Goal: Task Accomplishment & Management: Manage account settings

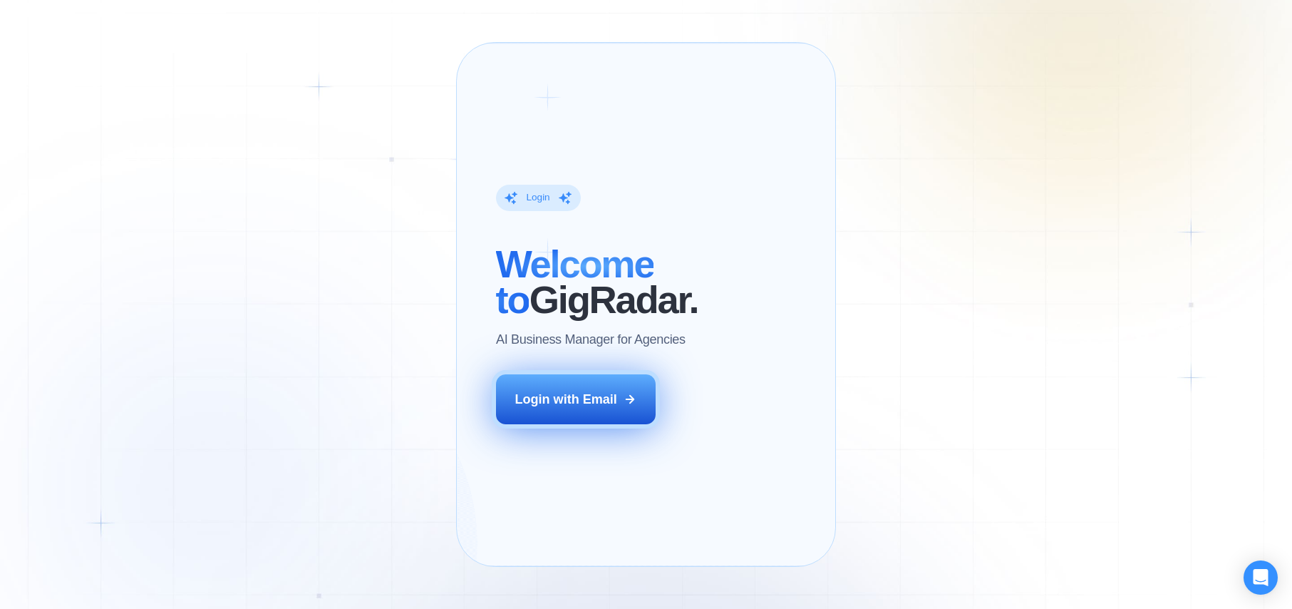
click at [616, 408] on div "Login with Email" at bounding box center [566, 400] width 102 height 18
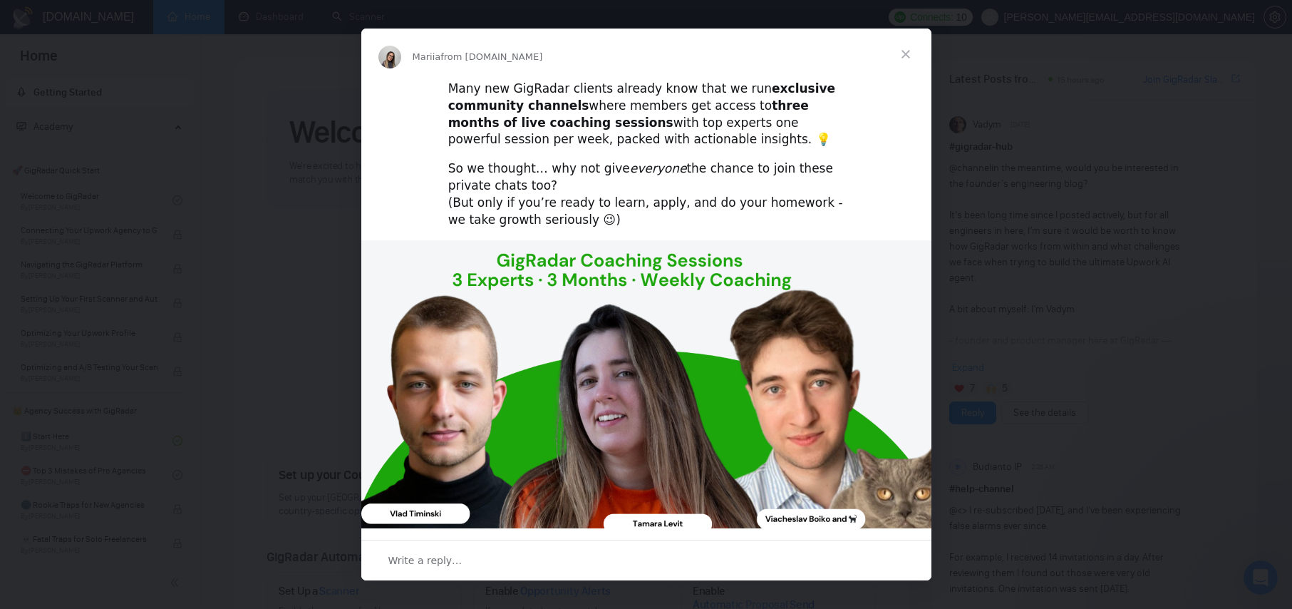
click at [903, 51] on span "Close" at bounding box center [905, 54] width 51 height 51
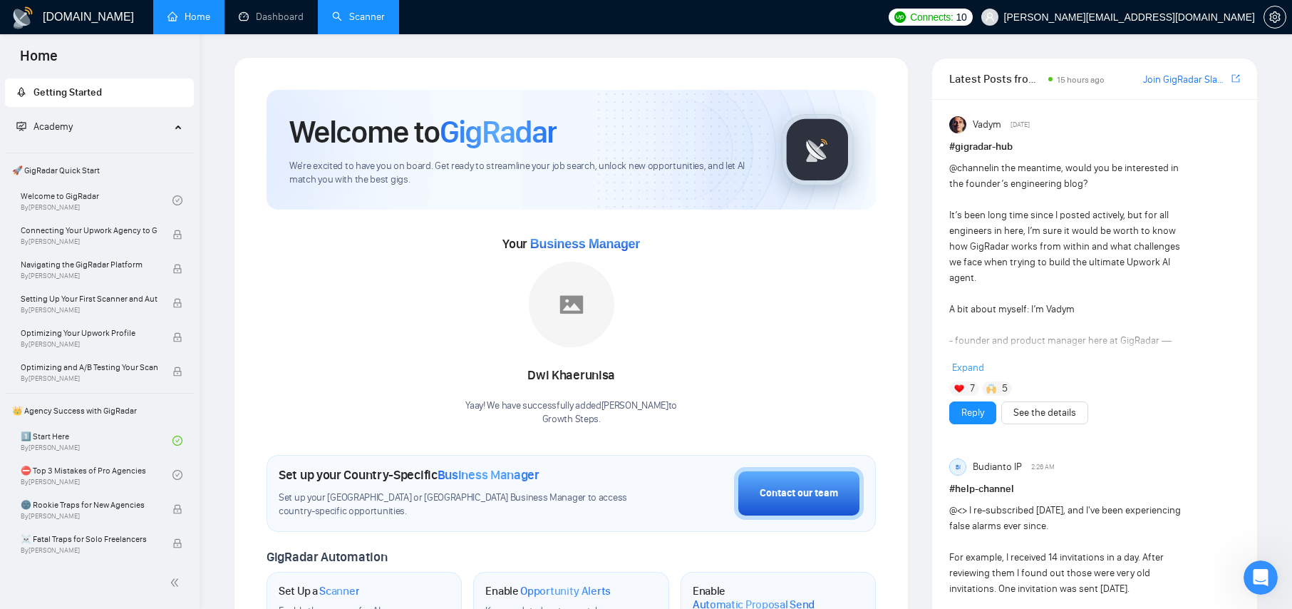
click at [362, 11] on link "Scanner" at bounding box center [358, 17] width 53 height 12
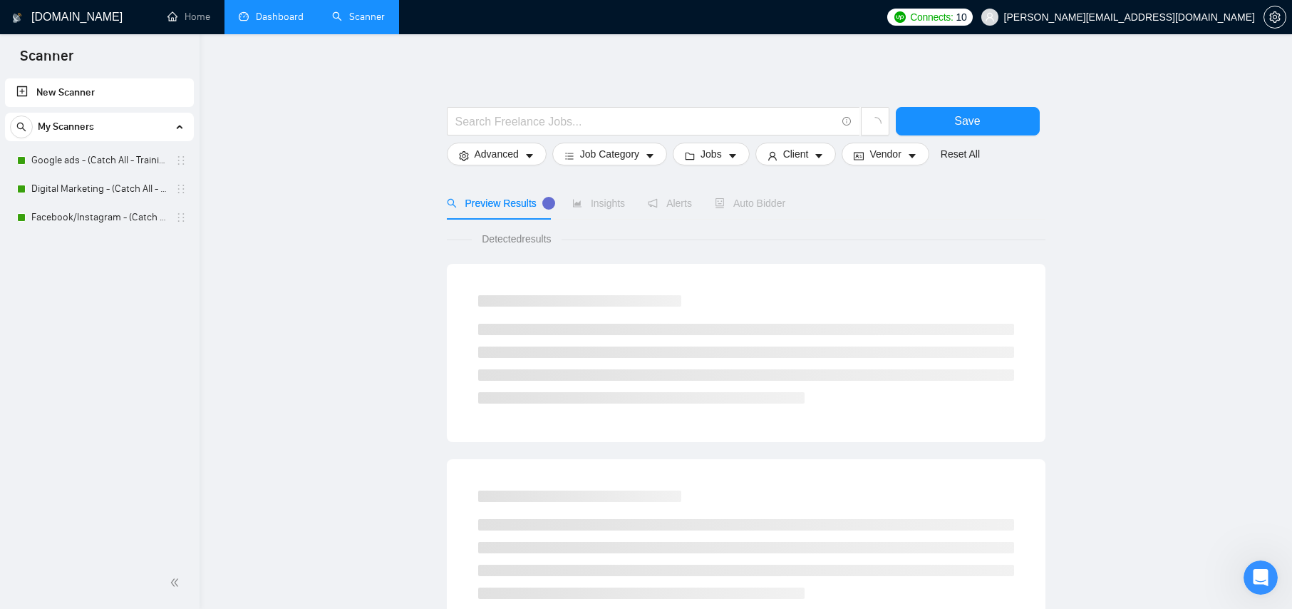
click at [269, 11] on link "Dashboard" at bounding box center [271, 17] width 65 height 12
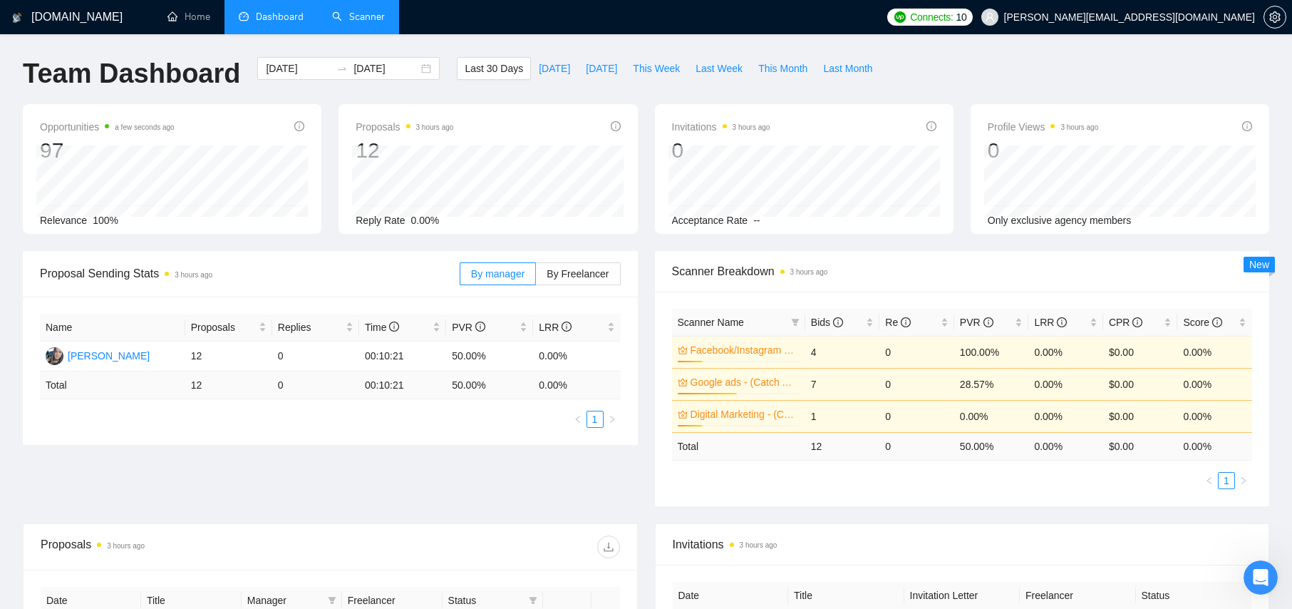
click at [356, 18] on link "Scanner" at bounding box center [358, 17] width 53 height 12
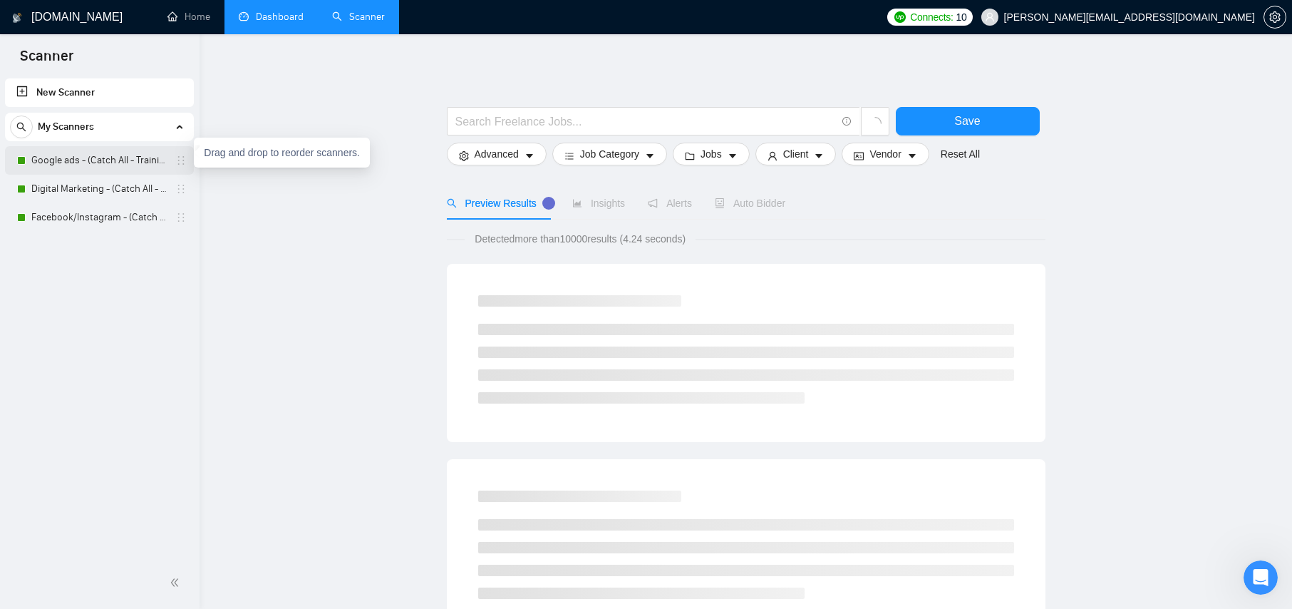
click at [180, 162] on icon "holder" at bounding box center [180, 160] width 11 height 11
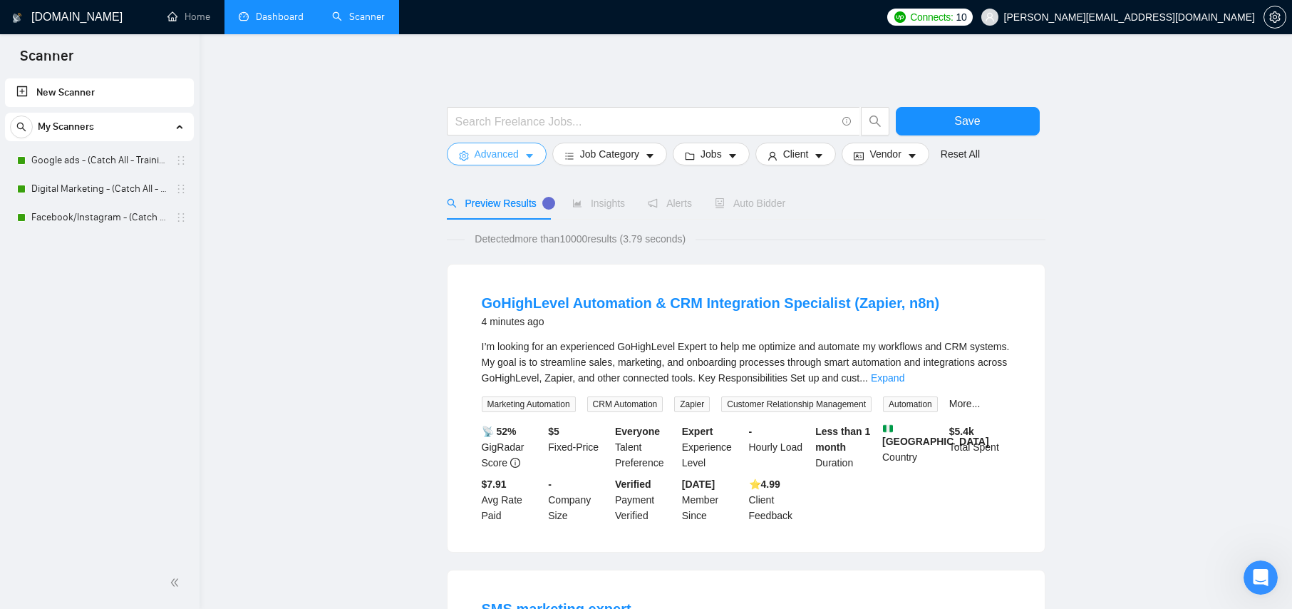
click at [532, 154] on icon "caret-down" at bounding box center [530, 156] width 10 height 10
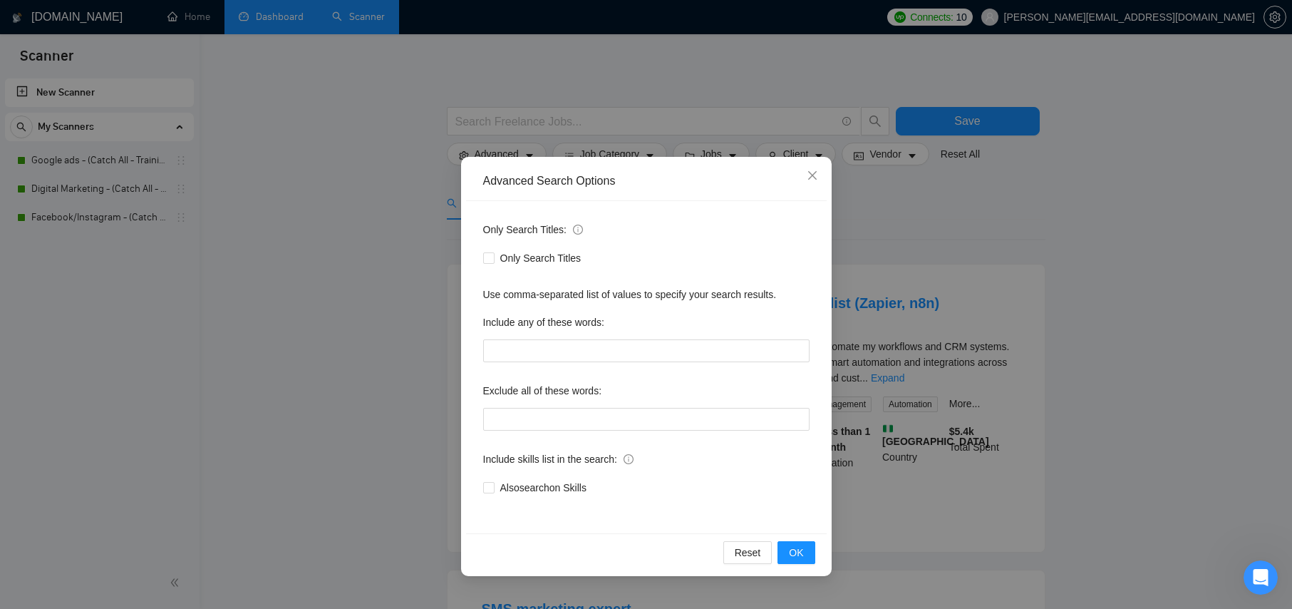
click at [532, 154] on div "Advanced Search Options Only Search Titles: Only Search Titles Use comma-separa…" at bounding box center [646, 304] width 1292 height 609
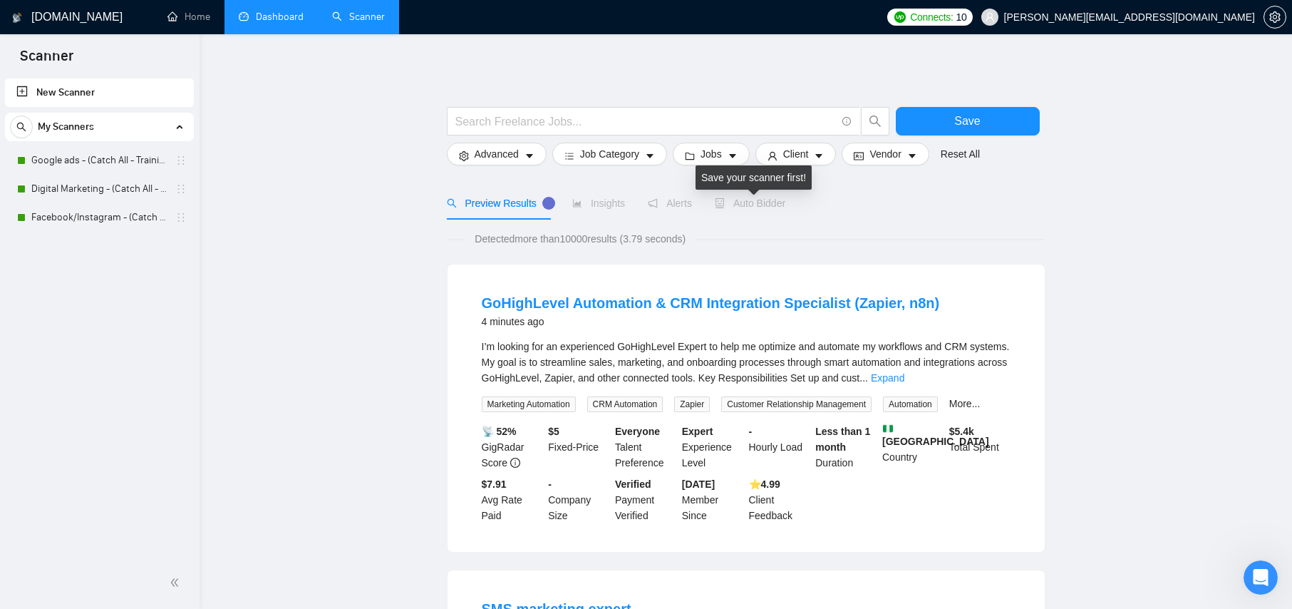
click at [752, 206] on span "Auto Bidder" at bounding box center [750, 202] width 71 height 11
click at [137, 164] on link "Google ads - (Catch All - Training) - $75" at bounding box center [98, 160] width 135 height 29
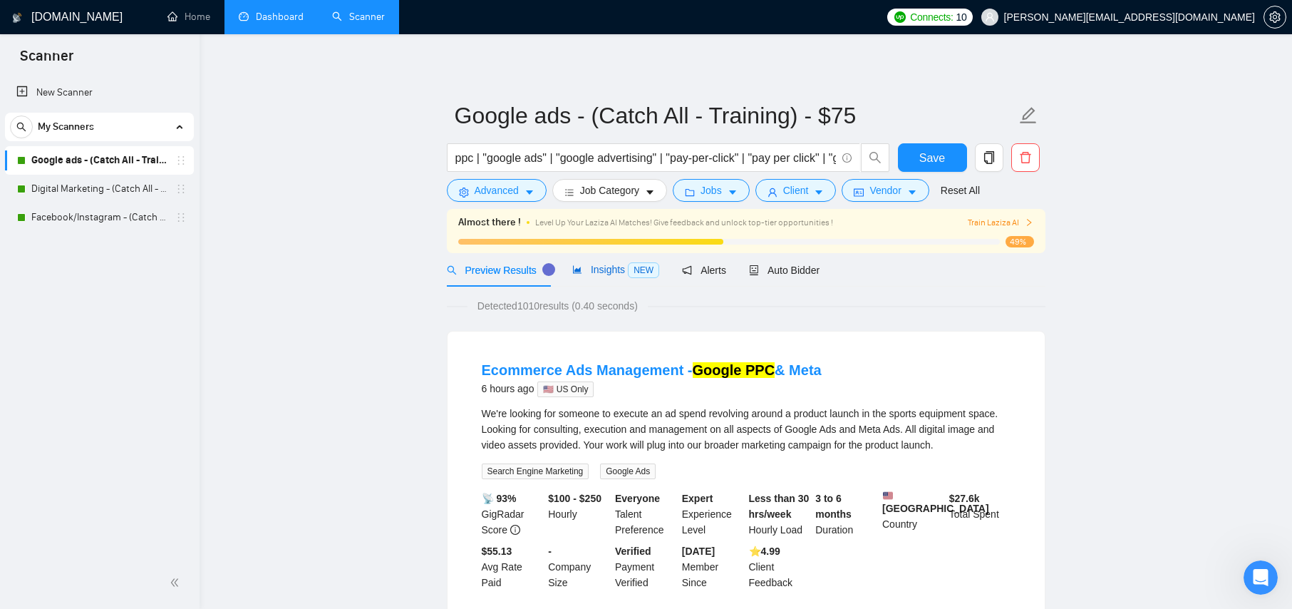
click at [614, 262] on div "Insights NEW" at bounding box center [615, 270] width 87 height 16
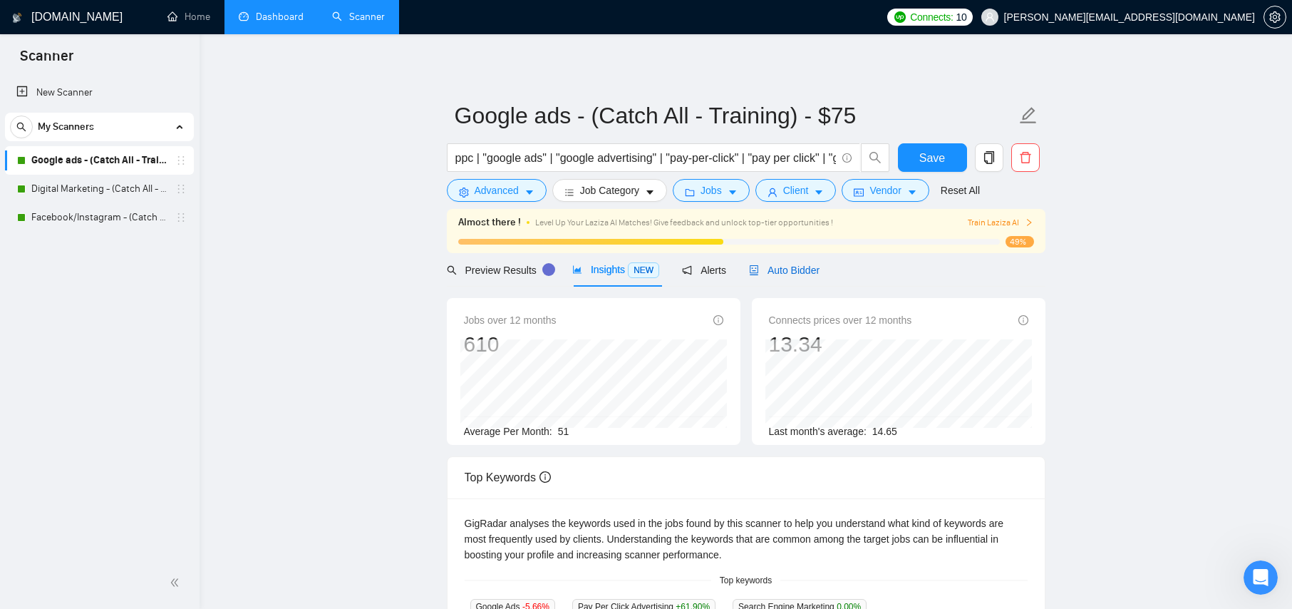
click at [816, 270] on span "Auto Bidder" at bounding box center [784, 269] width 71 height 11
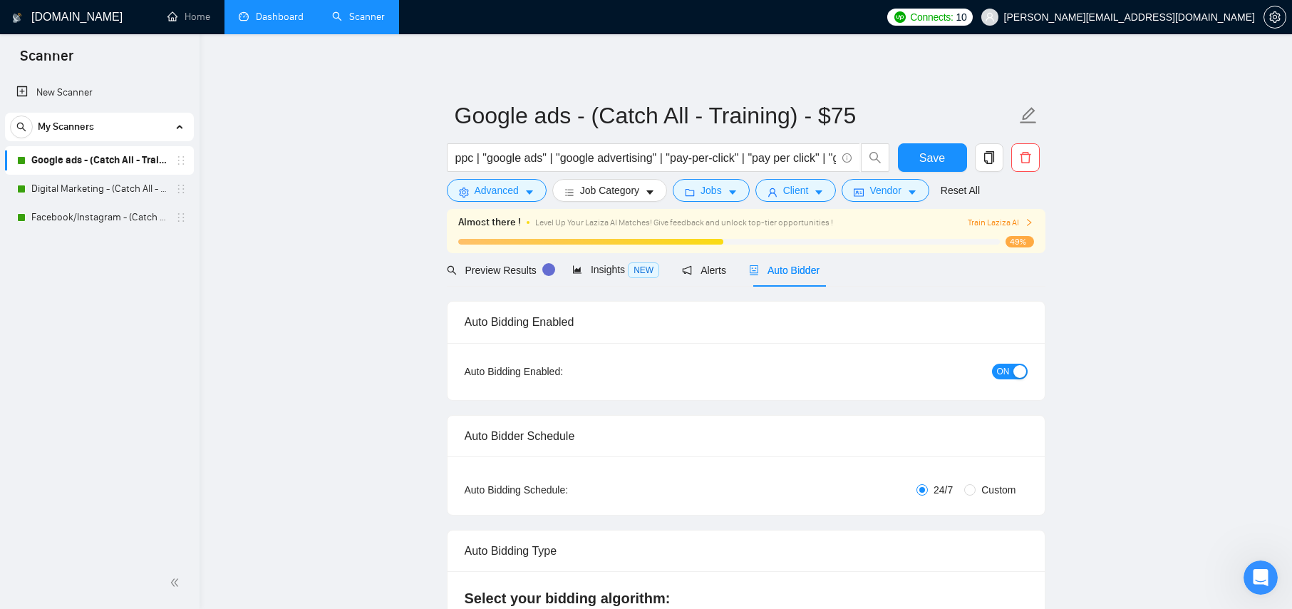
radio input "false"
radio input "true"
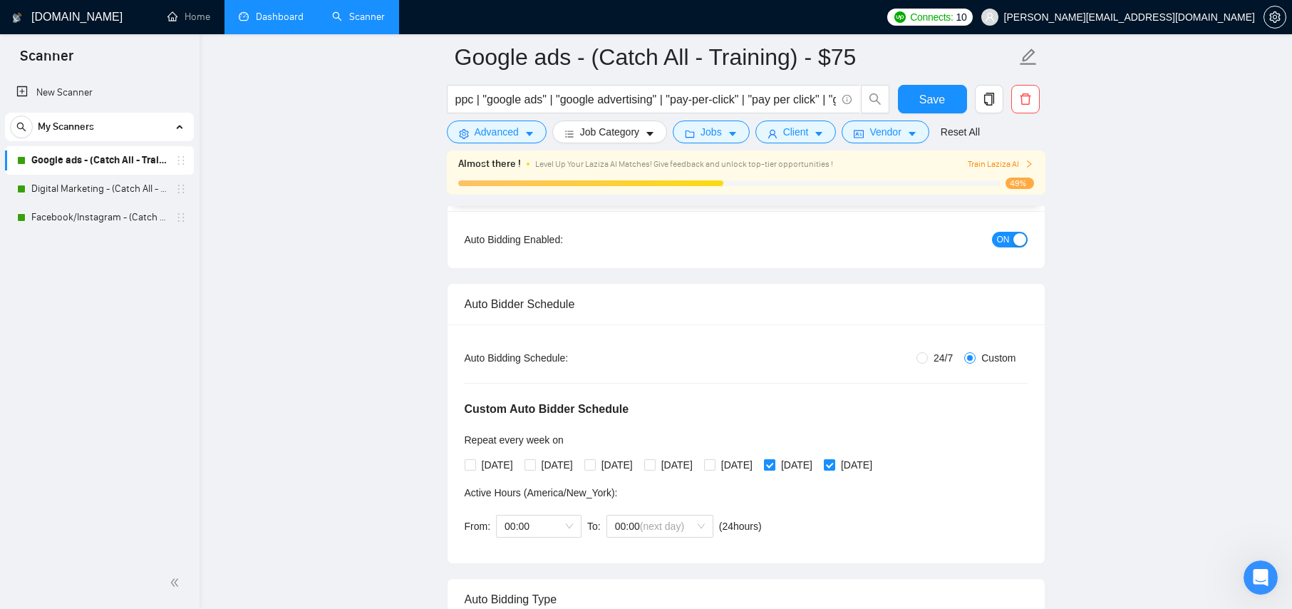
scroll to position [26, 0]
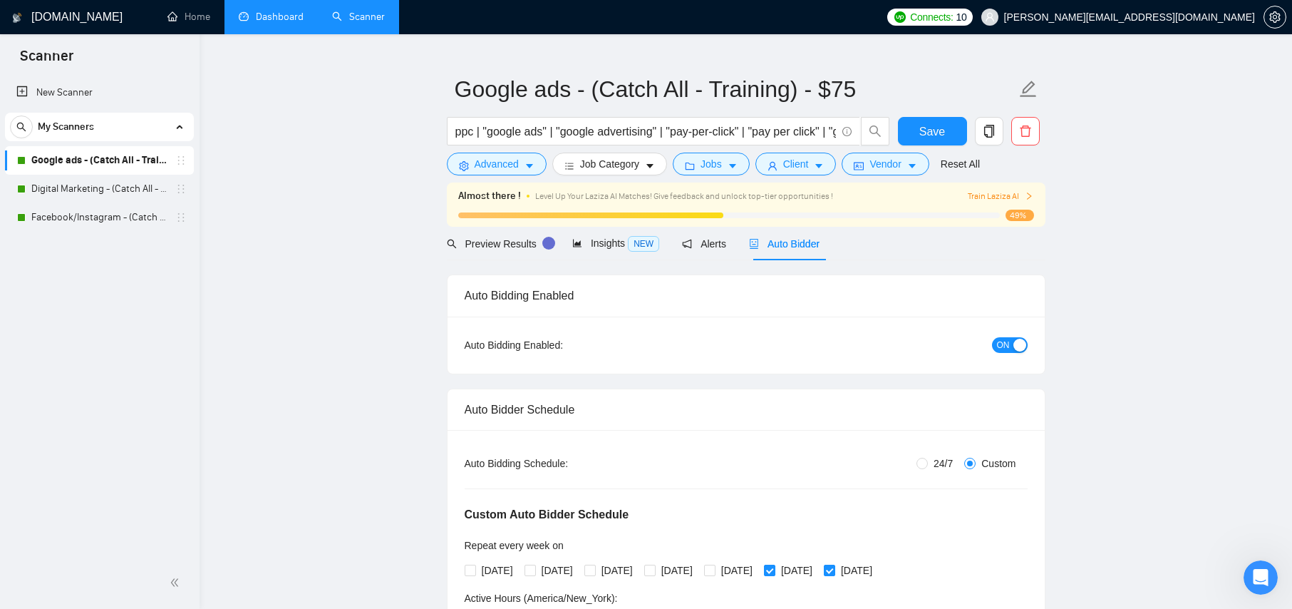
click at [1013, 346] on div "button" at bounding box center [1019, 345] width 13 height 13
click at [73, 183] on link "Digital Marketing - (Catch All - Training)-$100 hr." at bounding box center [98, 189] width 135 height 29
click at [939, 133] on div "Reset all filters" at bounding box center [967, 137] width 77 height 24
click at [913, 136] on button "Save" at bounding box center [932, 131] width 69 height 29
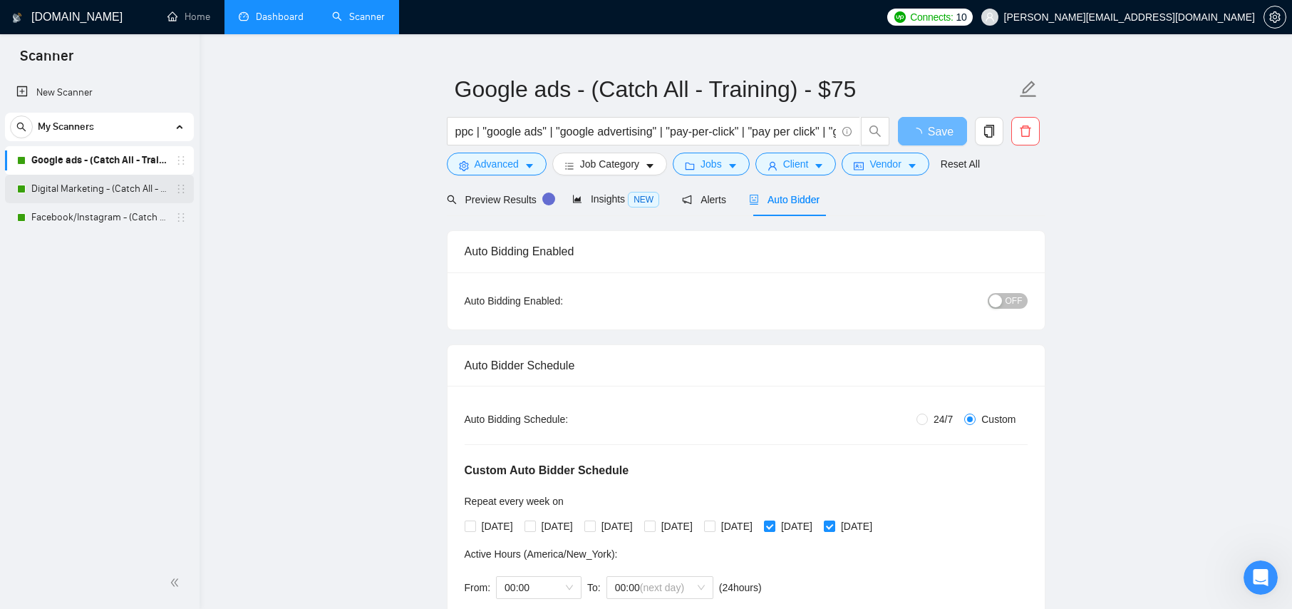
click at [66, 185] on link "Digital Marketing - (Catch All - Training)-$100 hr." at bounding box center [98, 189] width 135 height 29
click at [58, 185] on link "Digital Marketing - (Catch All - Training)-$100 hr." at bounding box center [98, 189] width 135 height 29
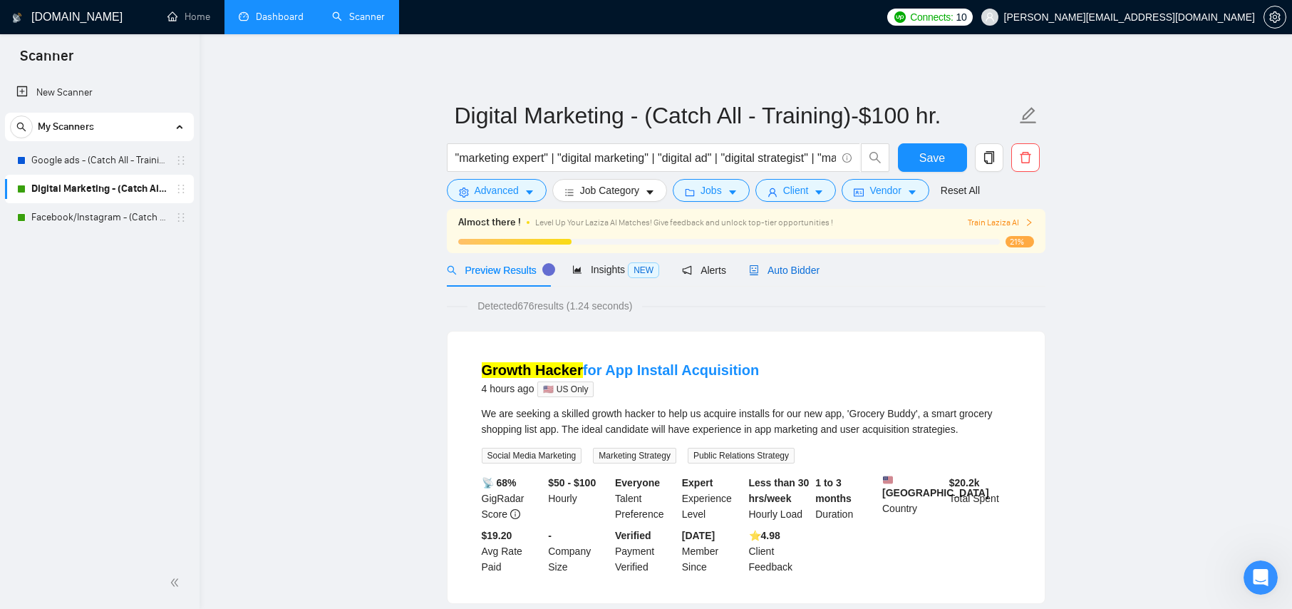
click at [793, 265] on span "Auto Bidder" at bounding box center [784, 269] width 71 height 11
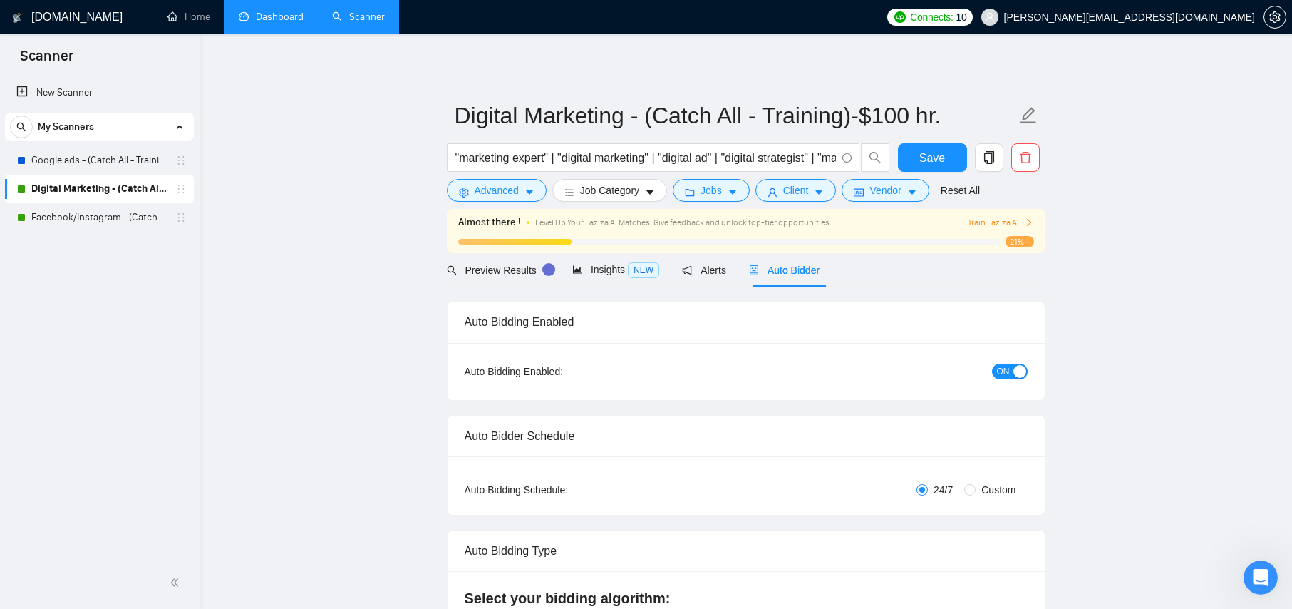
radio input "false"
radio input "true"
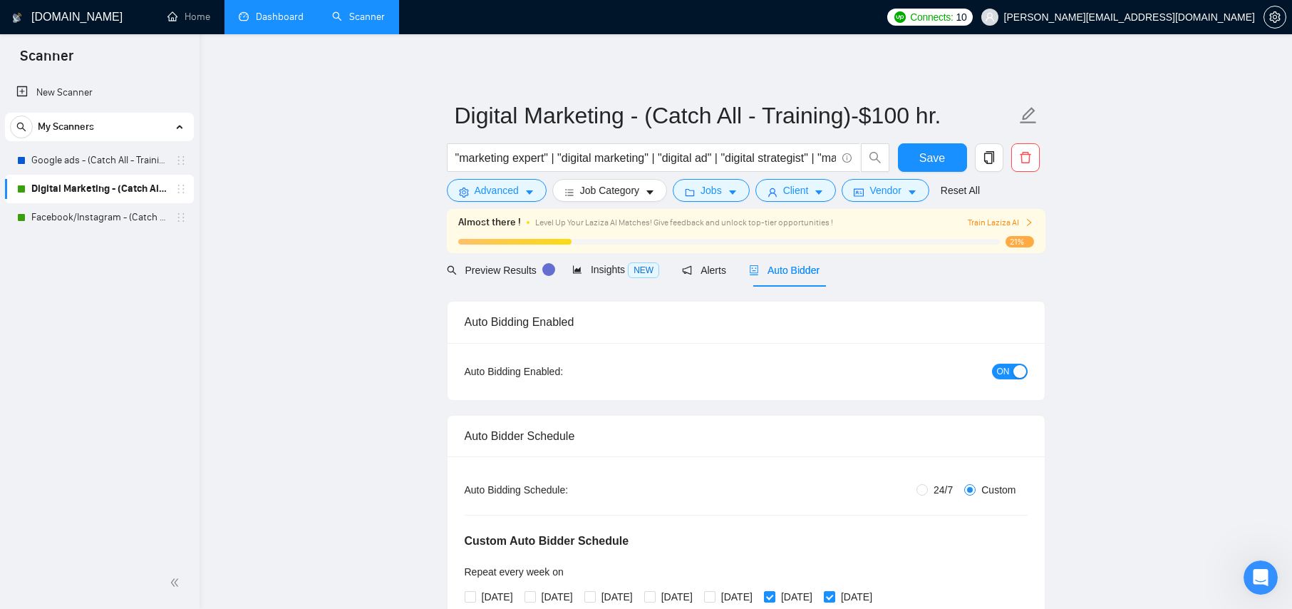
click at [1005, 374] on span "ON" at bounding box center [1003, 371] width 13 height 16
click at [941, 160] on span "Save" at bounding box center [932, 158] width 26 height 18
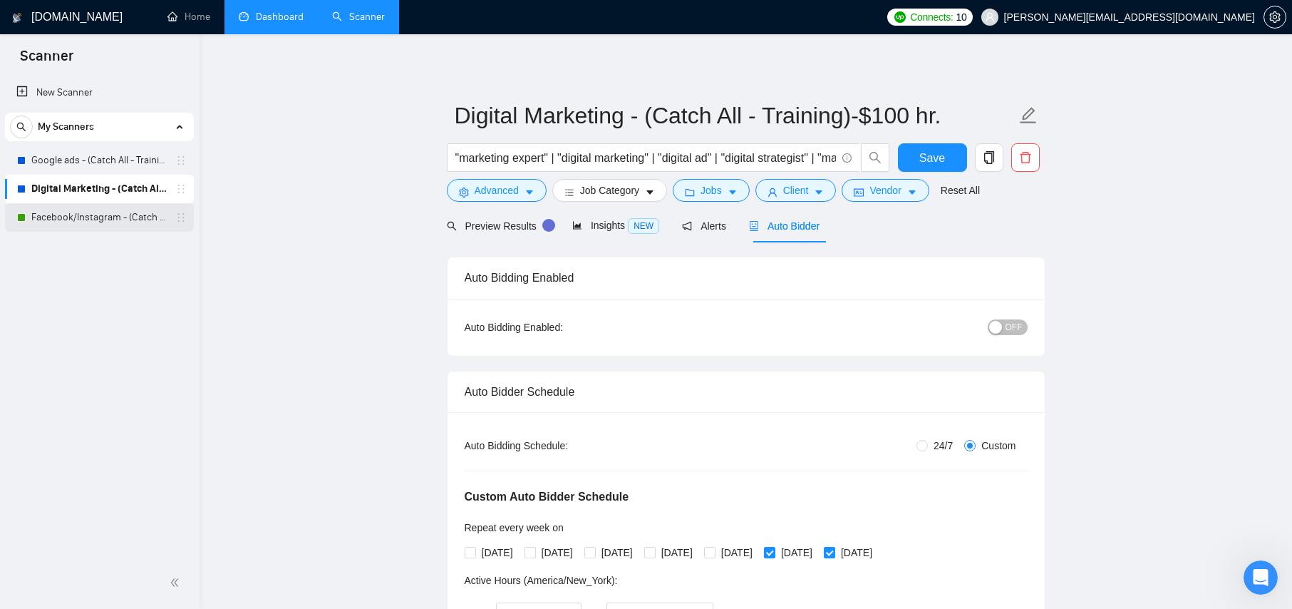
click at [105, 214] on link "Facebook/Instagram - (Catch All - Training)" at bounding box center [98, 217] width 135 height 29
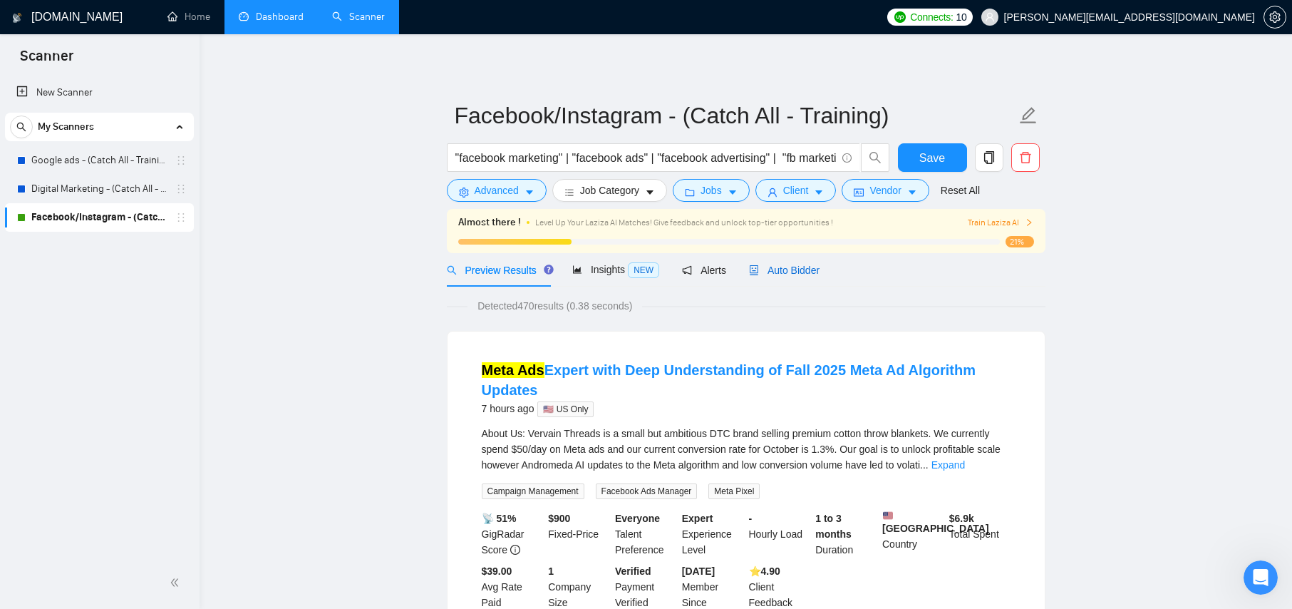
click at [790, 269] on span "Auto Bidder" at bounding box center [784, 269] width 71 height 11
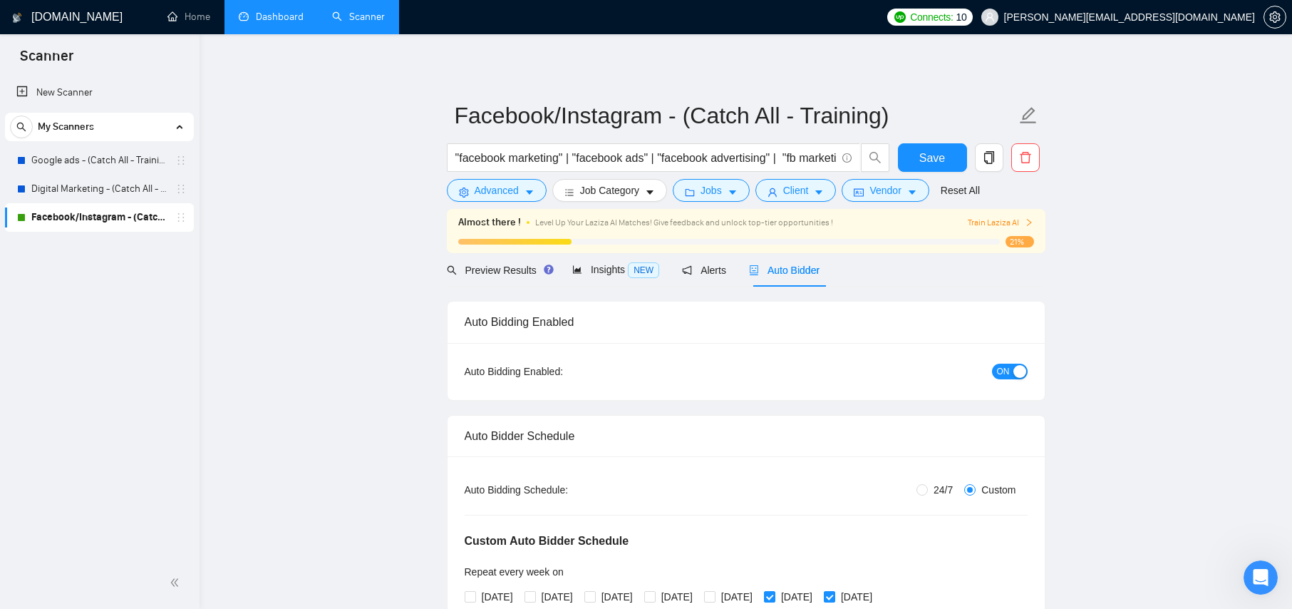
click at [1010, 370] on button "ON" at bounding box center [1010, 371] width 36 height 16
click at [937, 149] on span "Save" at bounding box center [932, 158] width 26 height 18
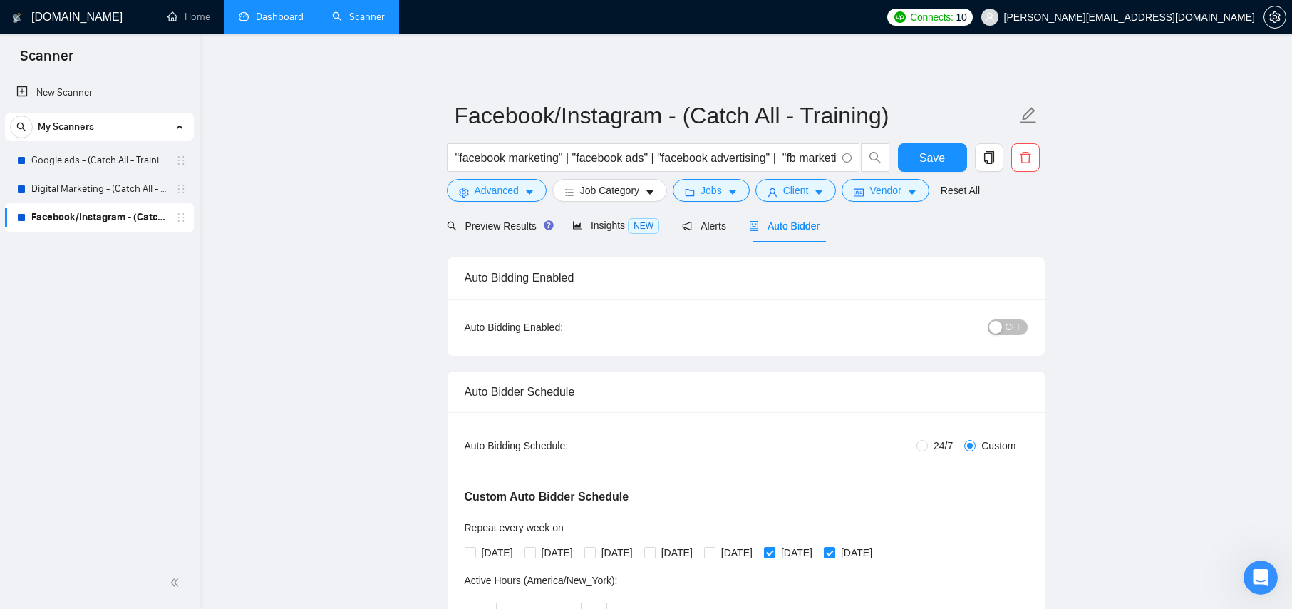
click at [63, 10] on h1 "[DOMAIN_NAME]" at bounding box center [76, 17] width 91 height 34
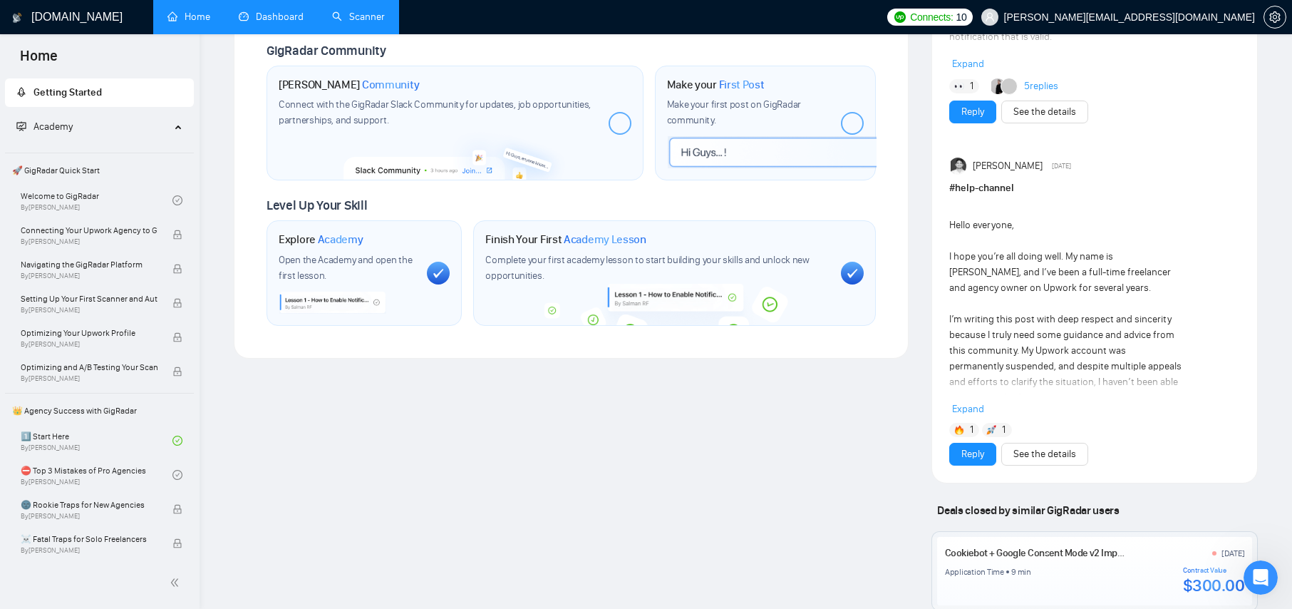
scroll to position [647, 0]
click at [1254, 582] on icon "Open Intercom Messenger" at bounding box center [1259, 576] width 24 height 24
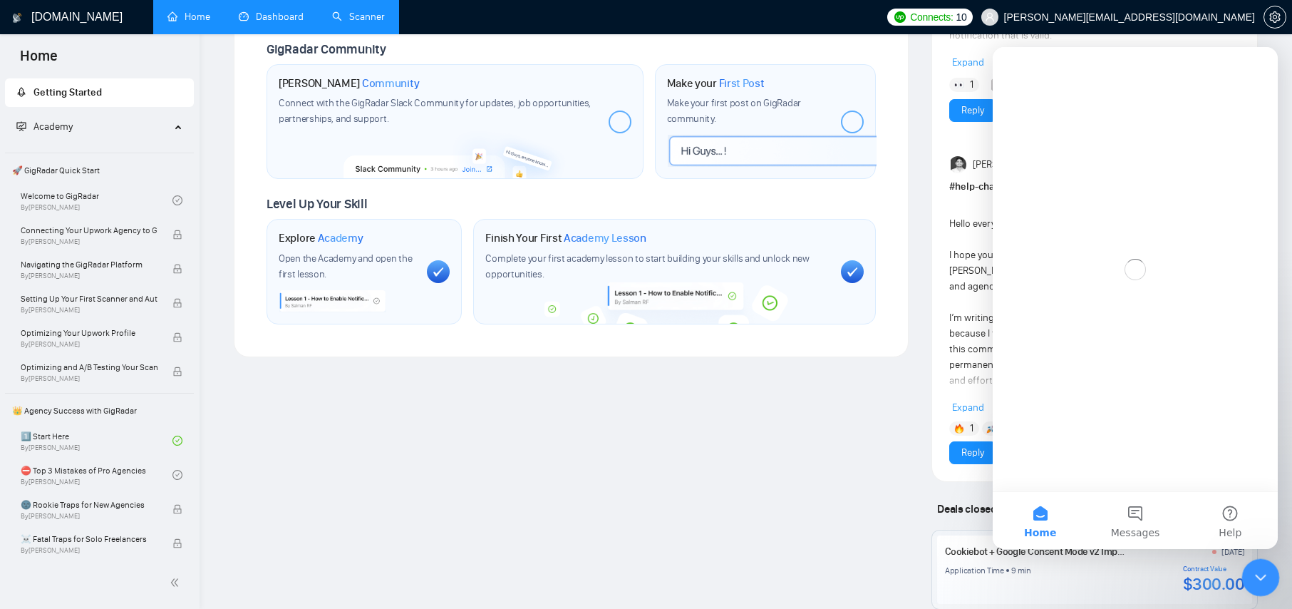
scroll to position [0, 0]
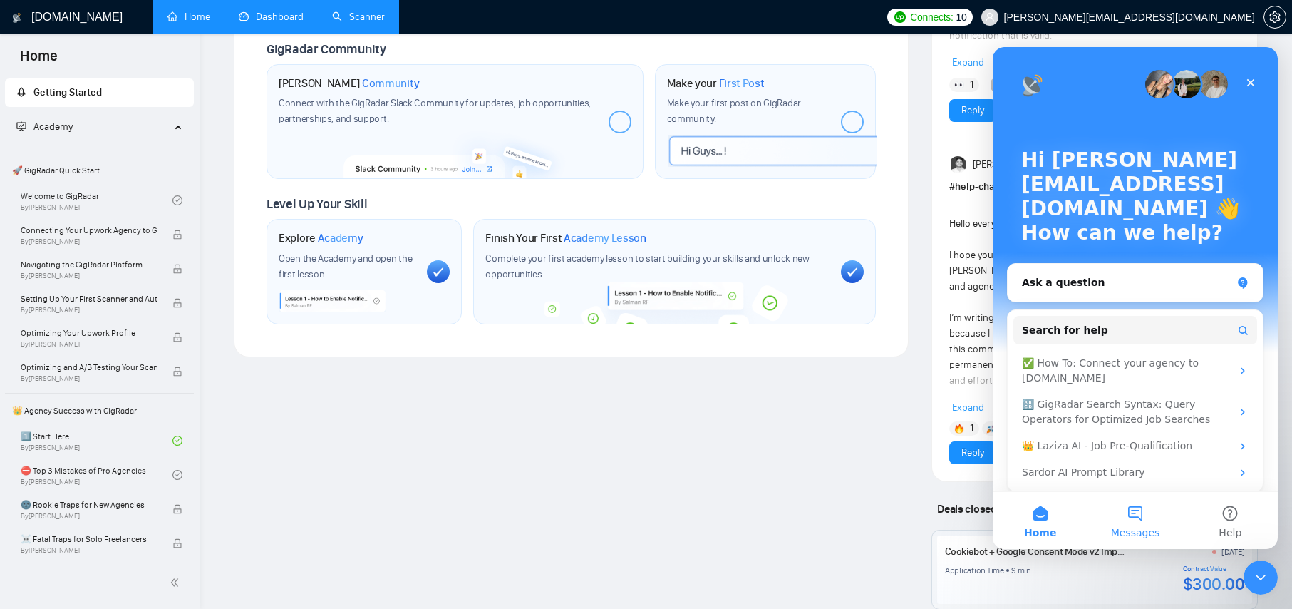
click at [1133, 514] on button "Messages" at bounding box center [1135, 520] width 95 height 57
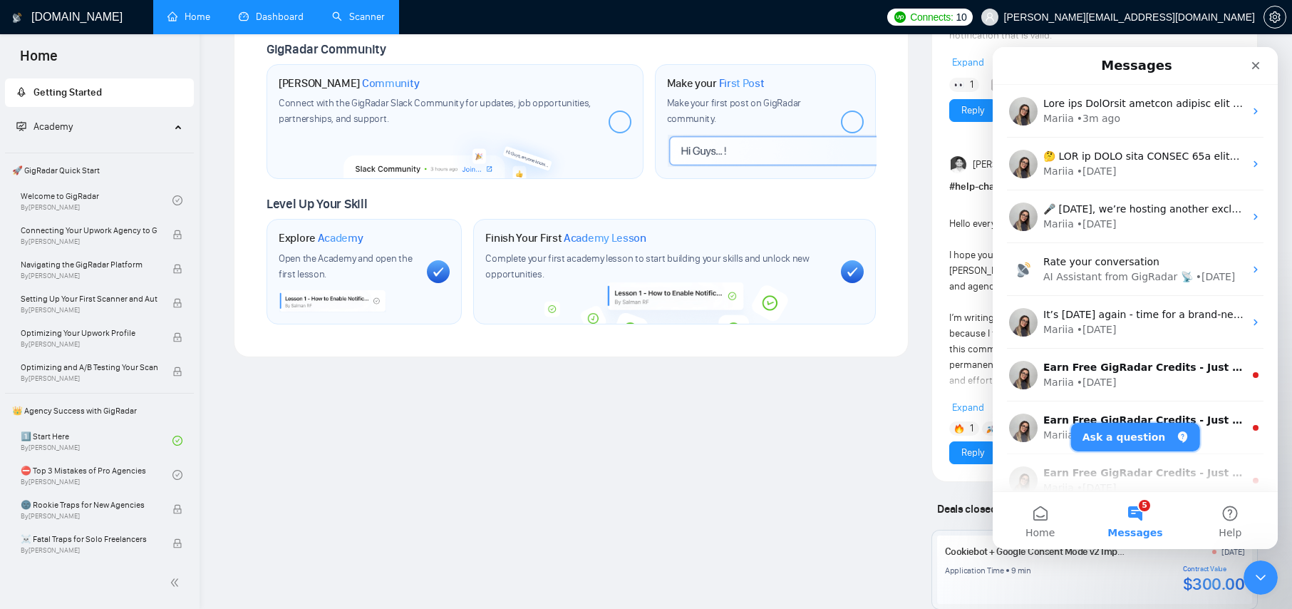
click at [1132, 438] on button "Ask a question" at bounding box center [1135, 437] width 129 height 29
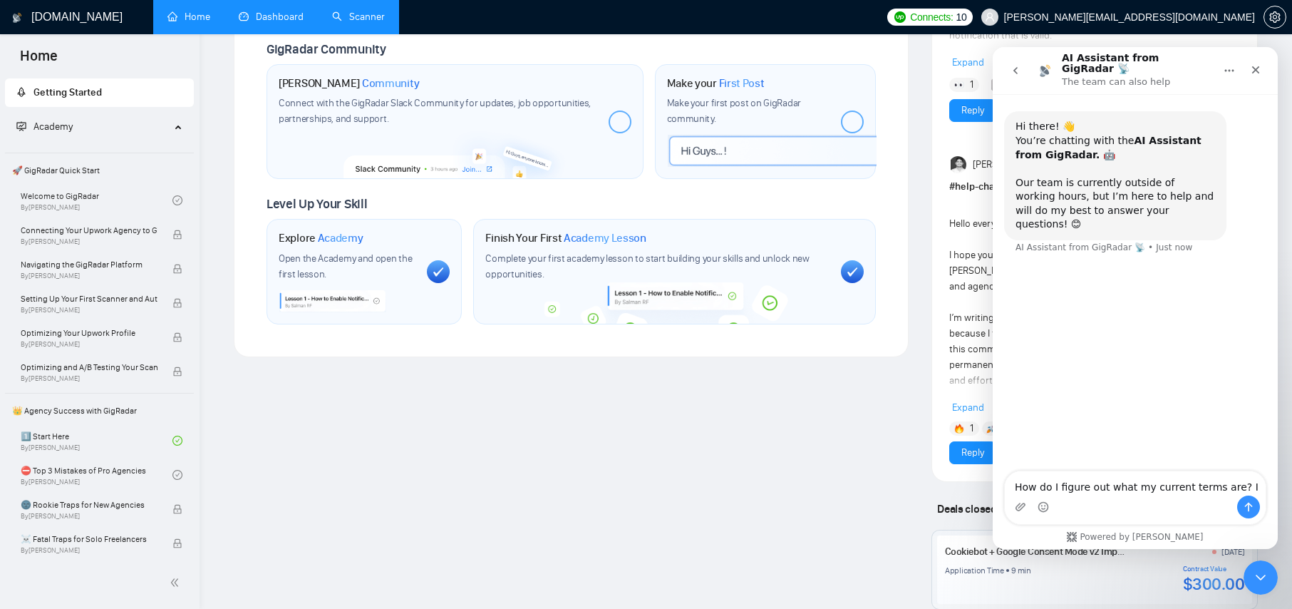
type textarea "How do I figure out what my current terms are?"
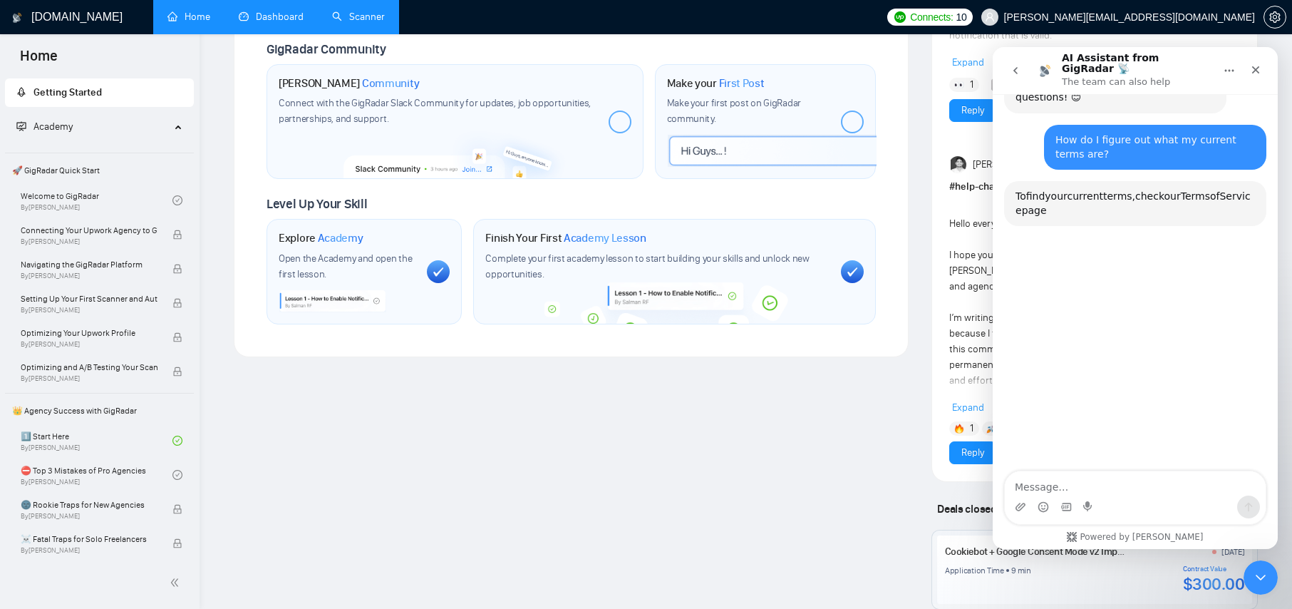
scroll to position [147, 0]
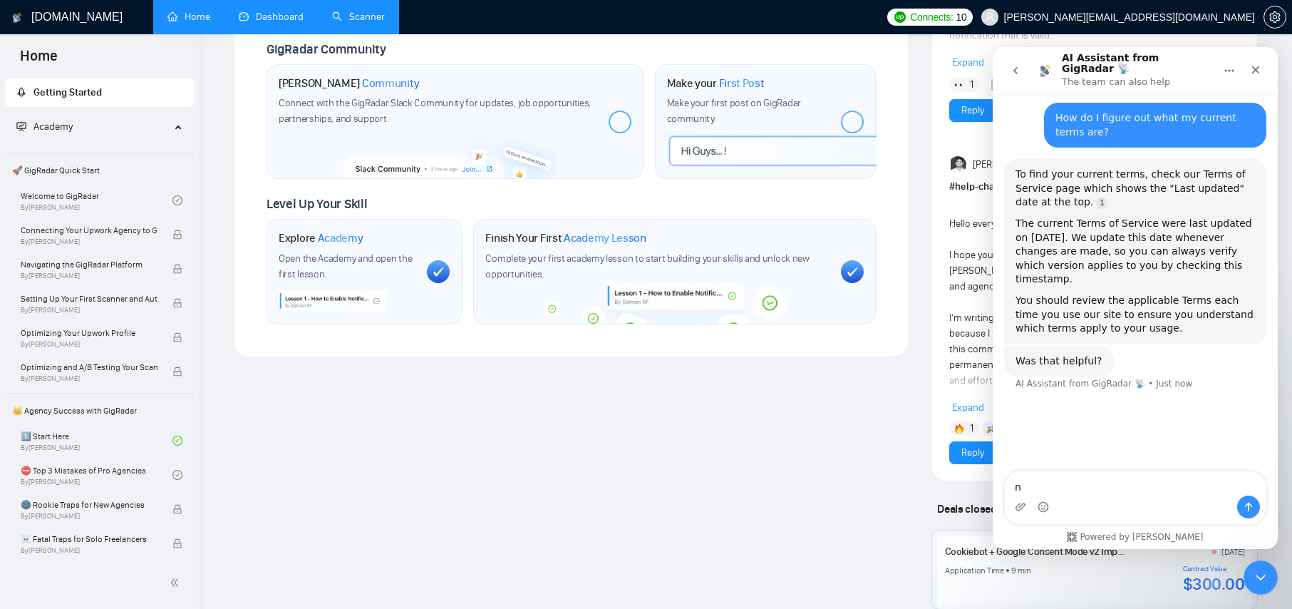
type textarea "no"
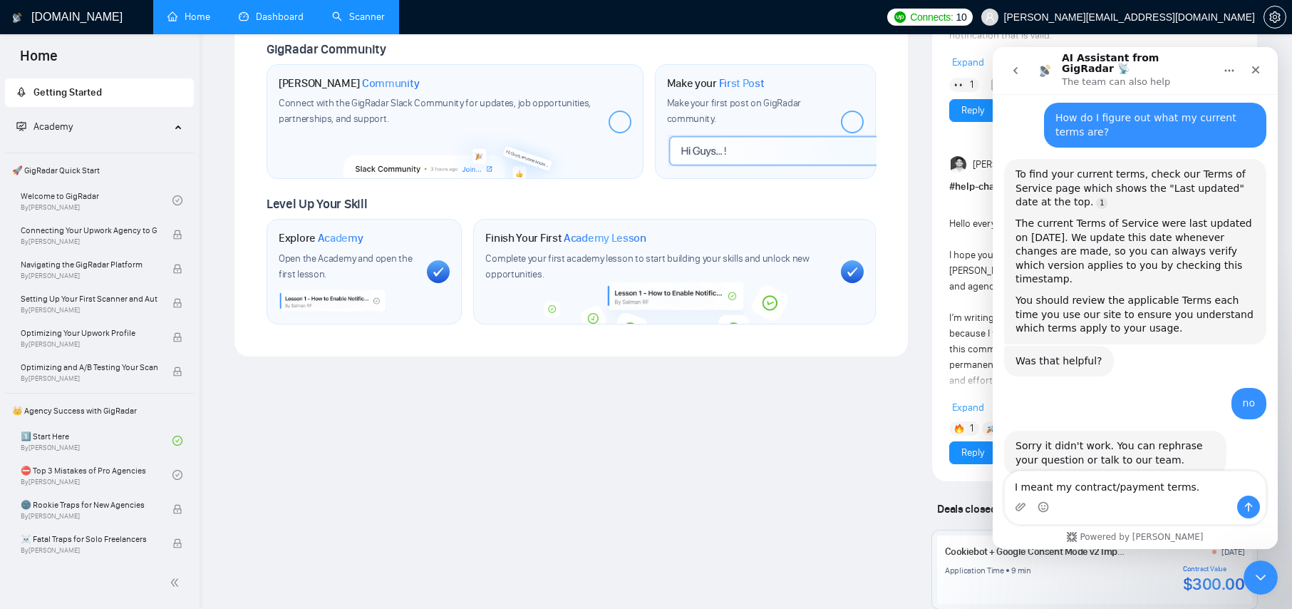
type textarea "I meant my contract/payment terms."
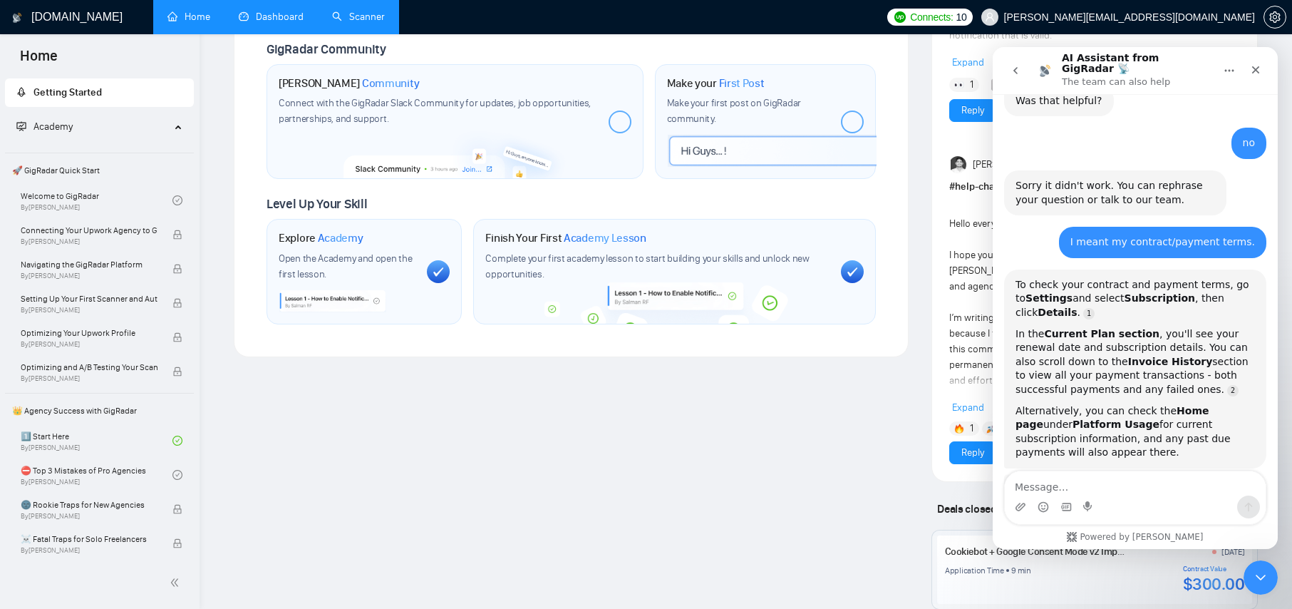
scroll to position [432, 0]
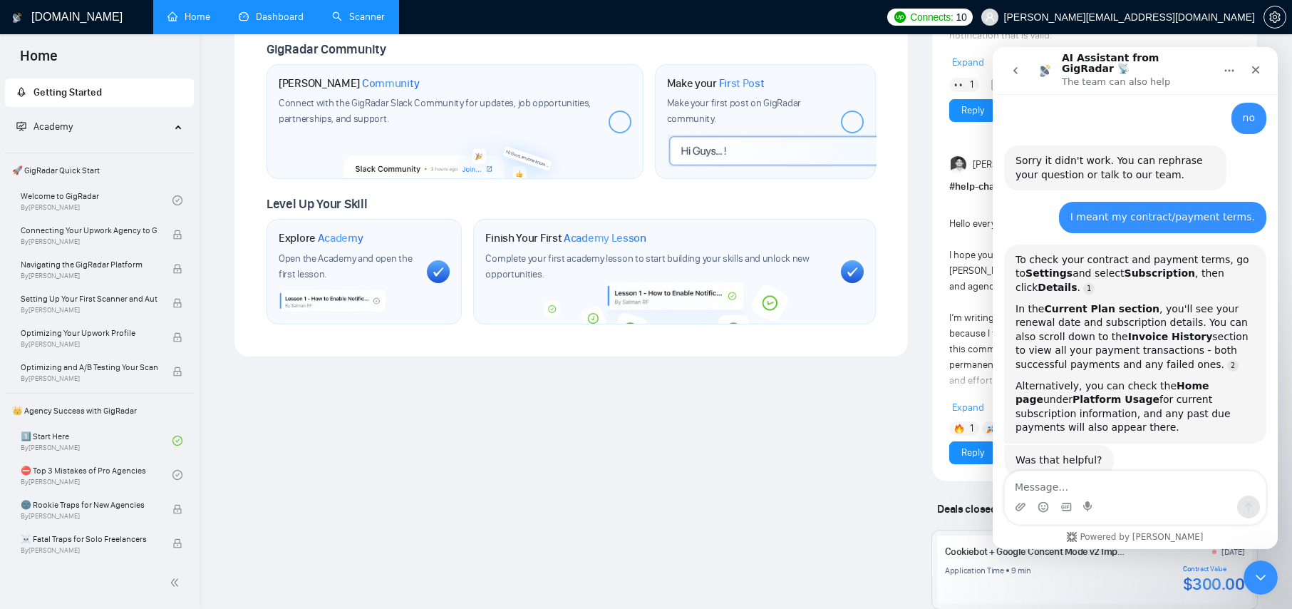
click at [51, 16] on h1 "[DOMAIN_NAME]" at bounding box center [76, 17] width 91 height 34
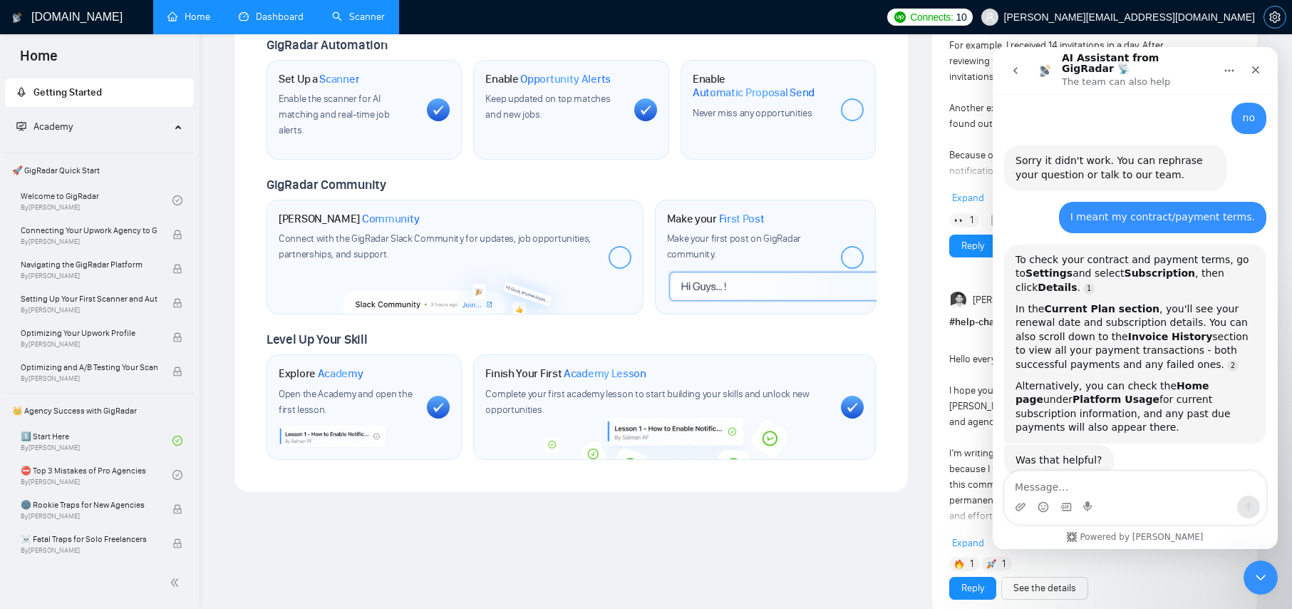
click at [1273, 16] on icon "setting" at bounding box center [1274, 16] width 11 height 11
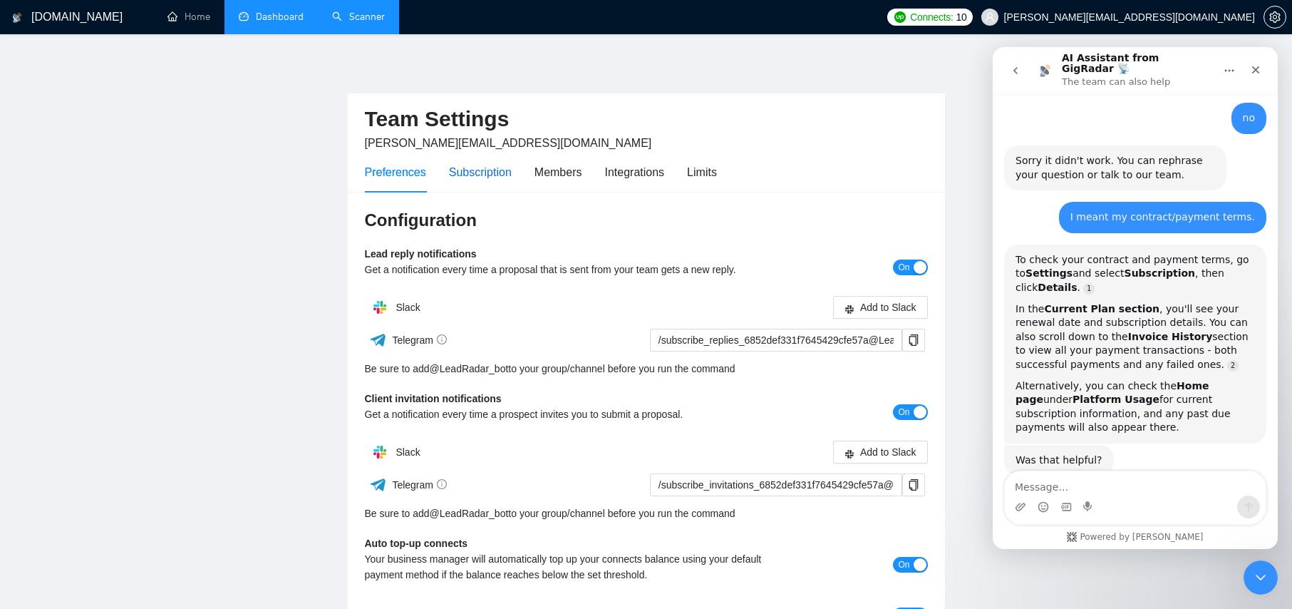
click at [486, 170] on div "Subscription" at bounding box center [480, 172] width 63 height 18
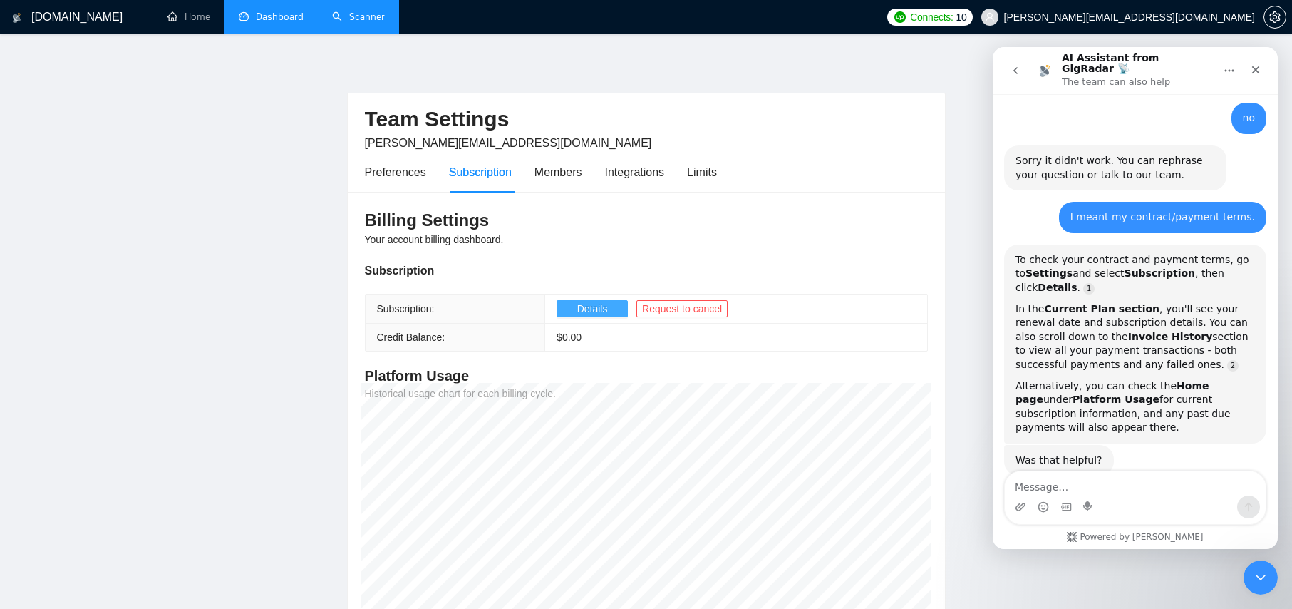
click at [589, 307] on span "Details" at bounding box center [592, 309] width 31 height 16
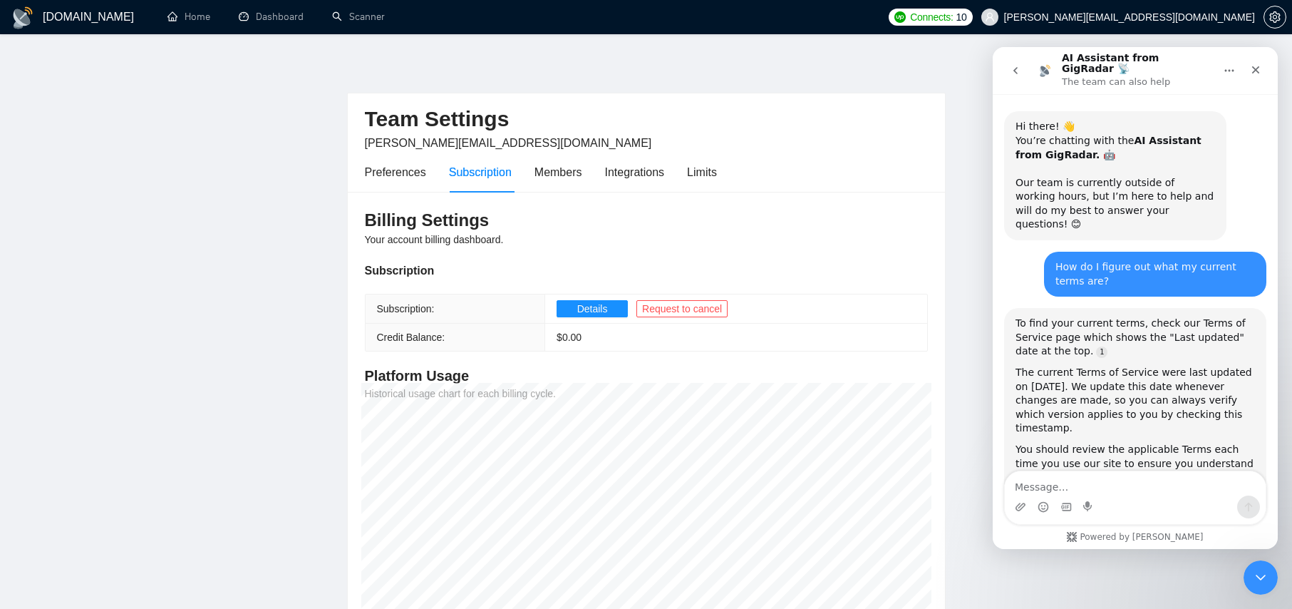
scroll to position [432, 0]
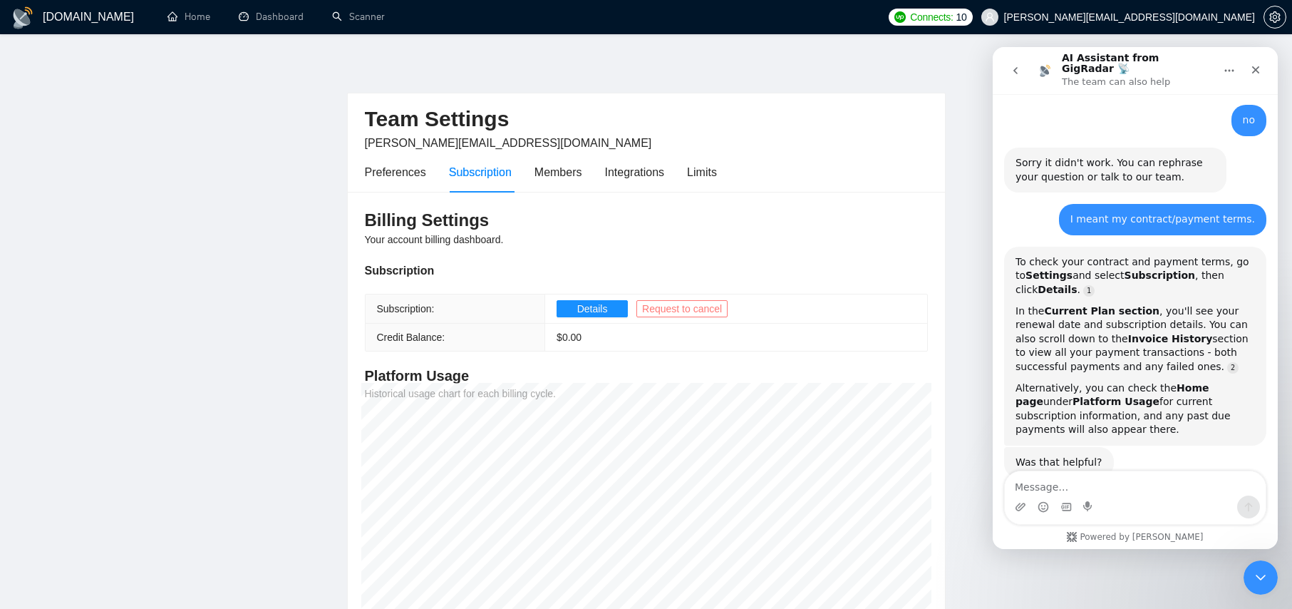
click at [665, 306] on span "Request to cancel" at bounding box center [682, 309] width 80 height 16
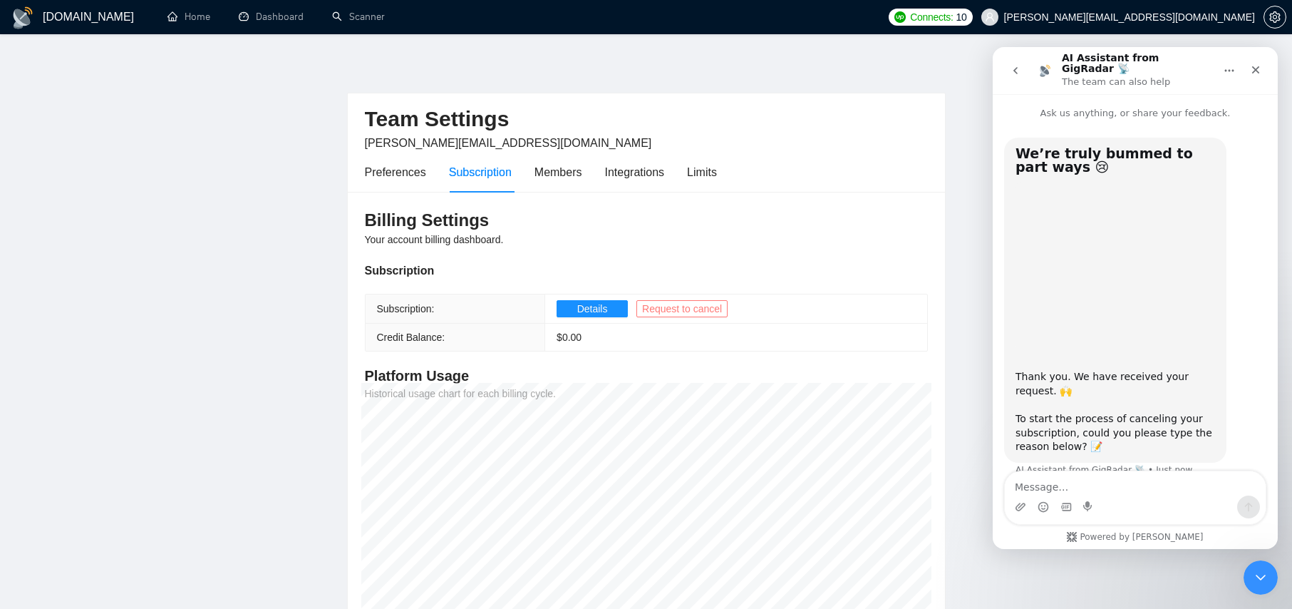
scroll to position [13, 0]
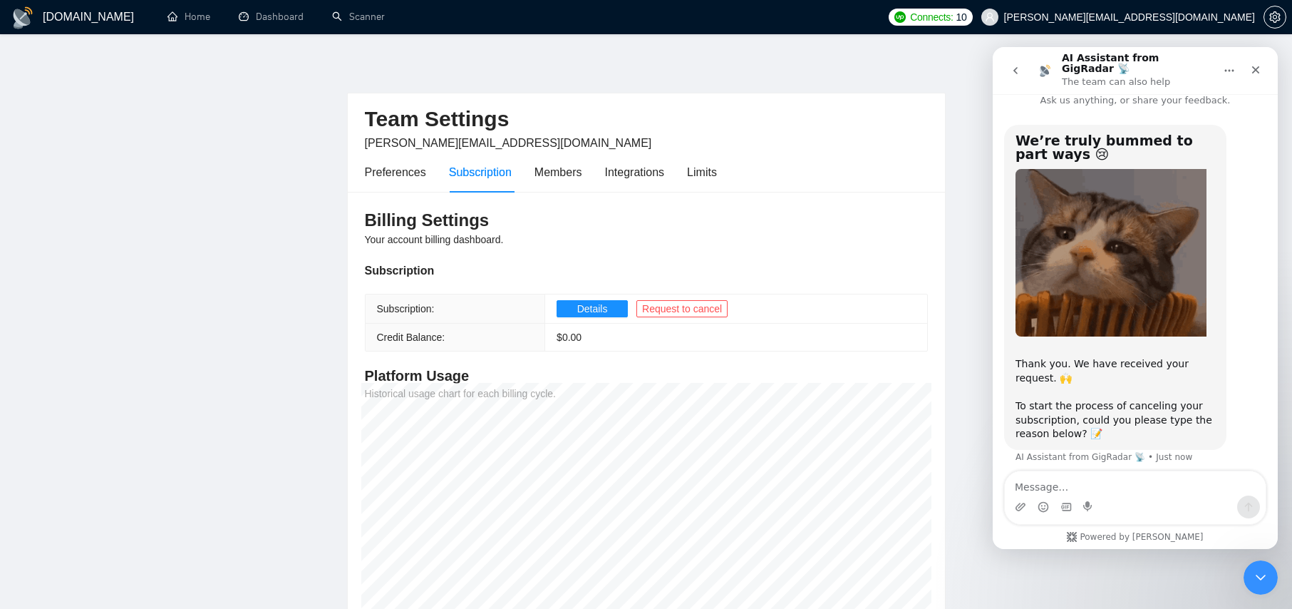
click at [1030, 486] on textarea "Message…" at bounding box center [1135, 483] width 261 height 24
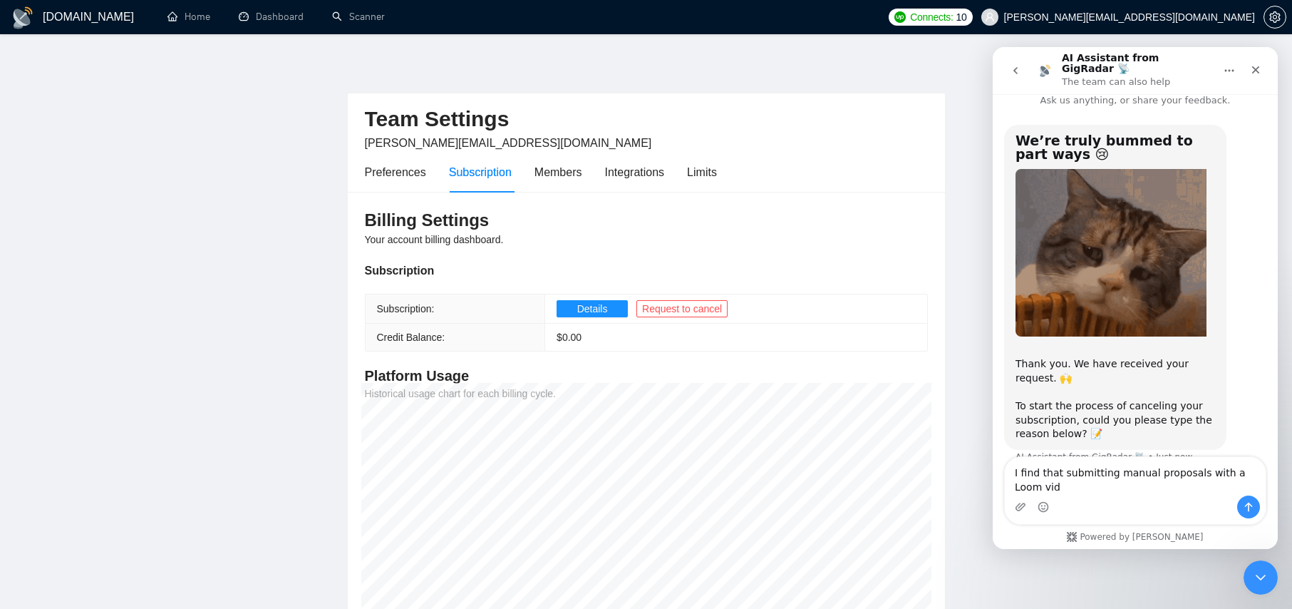
scroll to position [27, 0]
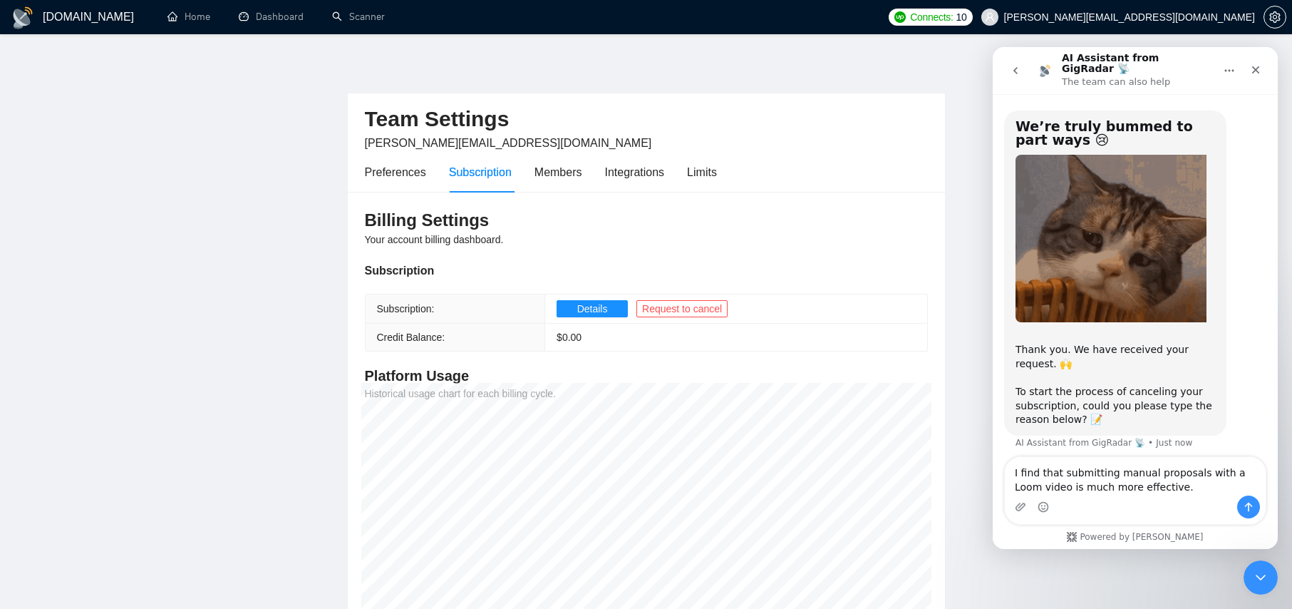
type textarea "I find that submitting manual proposals with a Loom video is much more effectiv…"
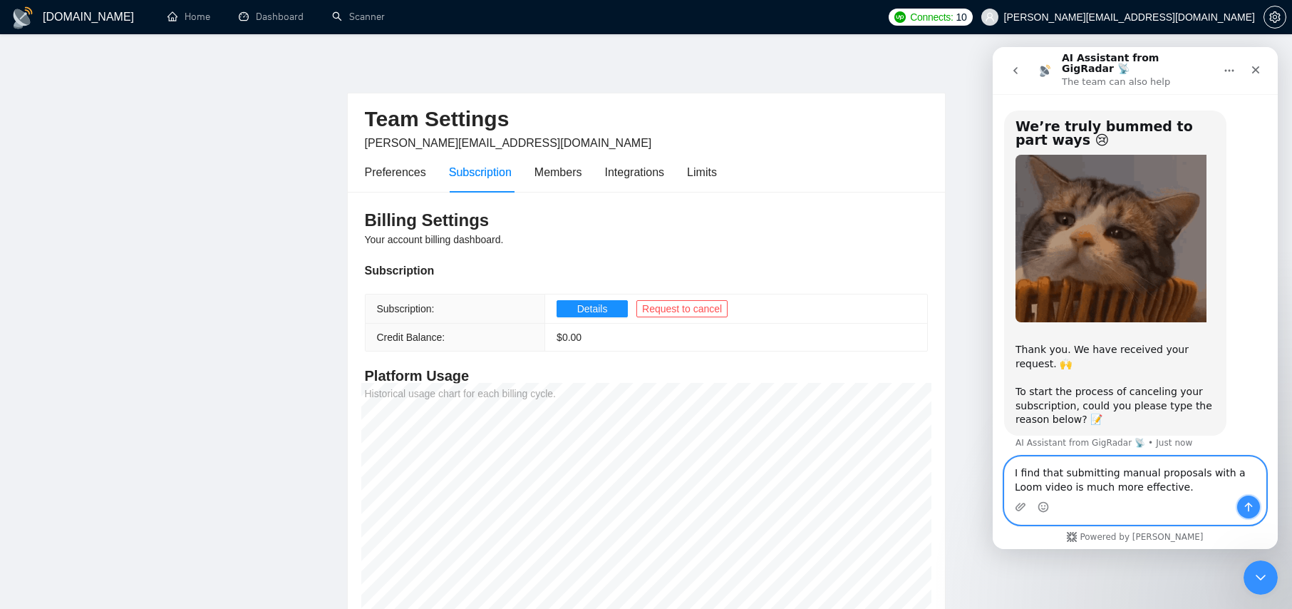
click at [1254, 507] on icon "Send a message…" at bounding box center [1248, 506] width 11 height 11
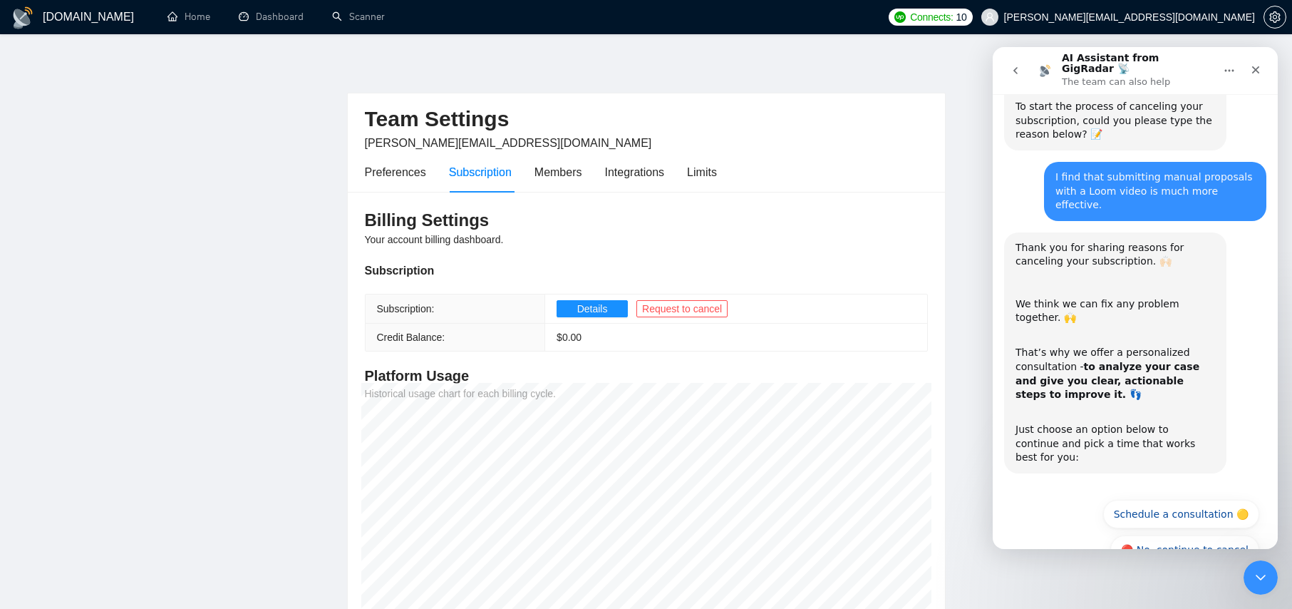
scroll to position [314, 0]
